Goal: Task Accomplishment & Management: Complete application form

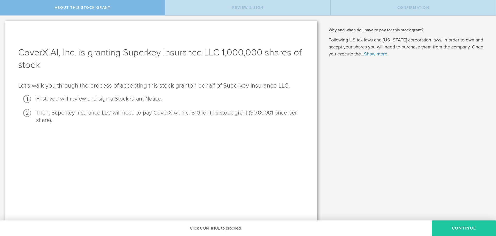
click at [460, 227] on button "CONTINUE" at bounding box center [464, 228] width 64 height 16
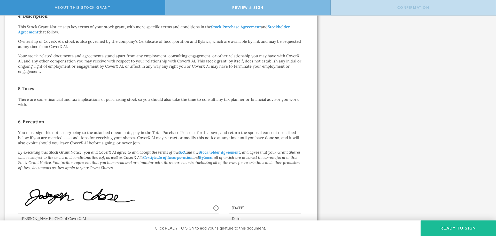
scroll to position [247, 0]
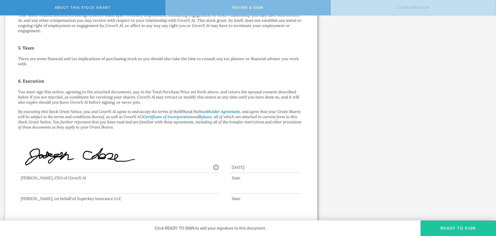
click at [453, 226] on button "Ready to Sign" at bounding box center [458, 228] width 75 height 16
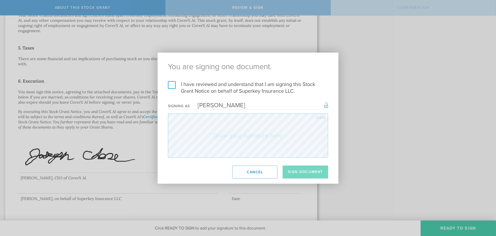
click at [183, 104] on div "Signing as" at bounding box center [179, 106] width 22 height 4
click at [181, 105] on div "Signing as" at bounding box center [179, 106] width 22 height 4
click at [172, 84] on label "I have reviewed and understand that I am signing this Stock Grant Notice on beh…" at bounding box center [248, 87] width 160 height 13
click at [0, 0] on input "I have reviewed and understand that I am signing this Stock Grant Notice on beh…" at bounding box center [0, 0] width 0 height 0
click at [178, 107] on div "Signing as" at bounding box center [179, 106] width 22 height 4
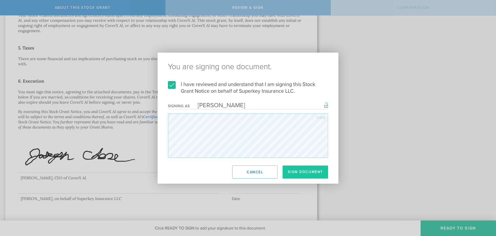
click at [302, 169] on button "Sign Document" at bounding box center [306, 171] width 46 height 13
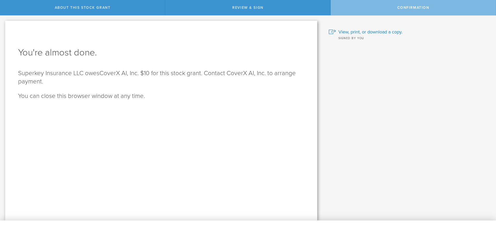
scroll to position [0, 0]
click at [380, 32] on span "View, print, or download a copy." at bounding box center [371, 31] width 64 height 7
click at [372, 33] on span "View, print, or download a copy." at bounding box center [371, 31] width 64 height 7
click at [411, 11] on div "Confirmation" at bounding box center [413, 7] width 165 height 15
